Goal: Connect with others: Connect with others

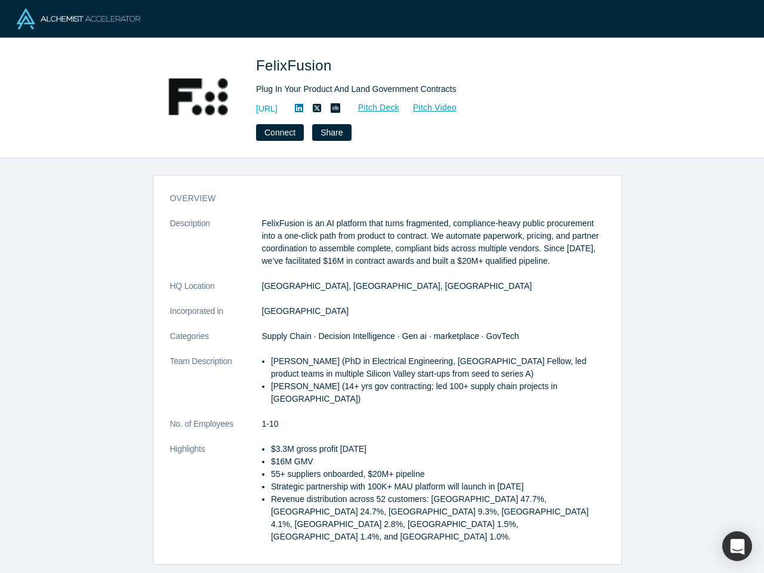
click at [382, 286] on dd "[GEOGRAPHIC_DATA], [GEOGRAPHIC_DATA], [GEOGRAPHIC_DATA]" at bounding box center [433, 286] width 342 height 13
click at [279, 132] on button "Connect" at bounding box center [280, 132] width 48 height 17
click at [737, 546] on div "button" at bounding box center [737, 546] width 30 height 30
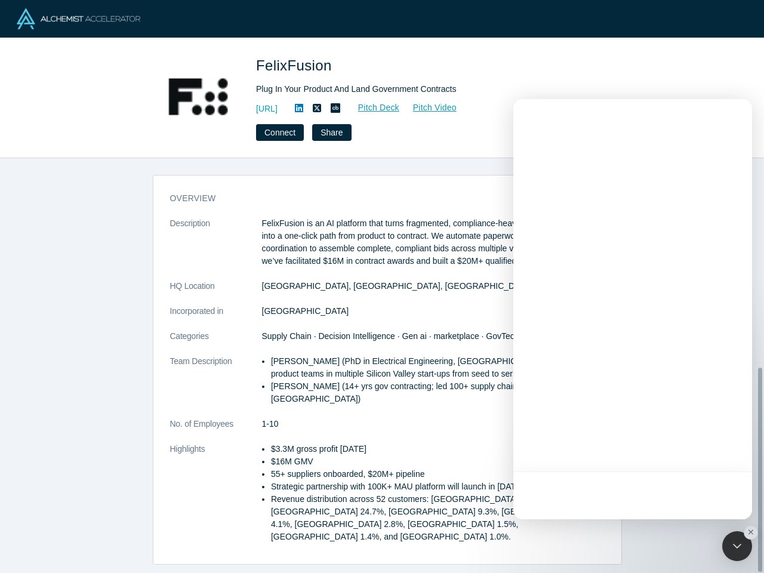
scroll to position [425, 0]
